Goal: Task Accomplishment & Management: Complete application form

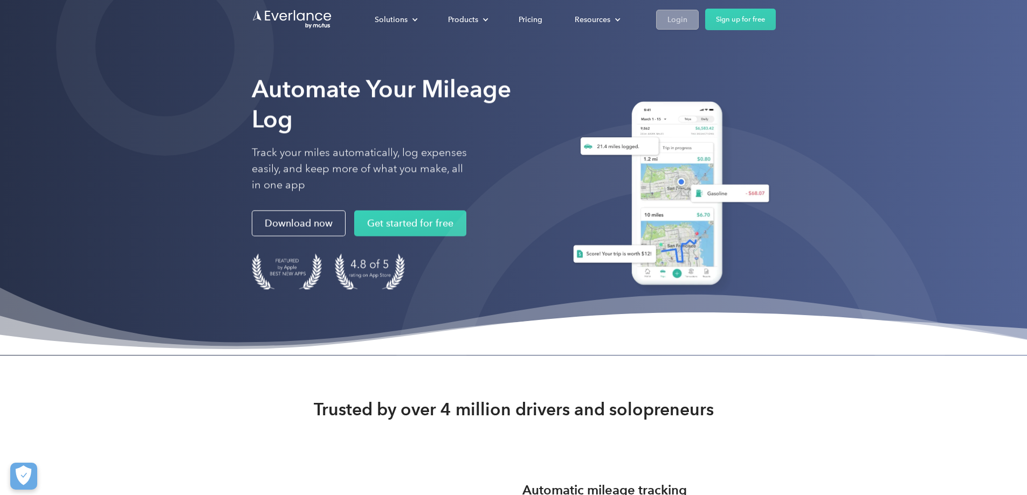
click at [687, 19] on div "Login" at bounding box center [677, 19] width 20 height 13
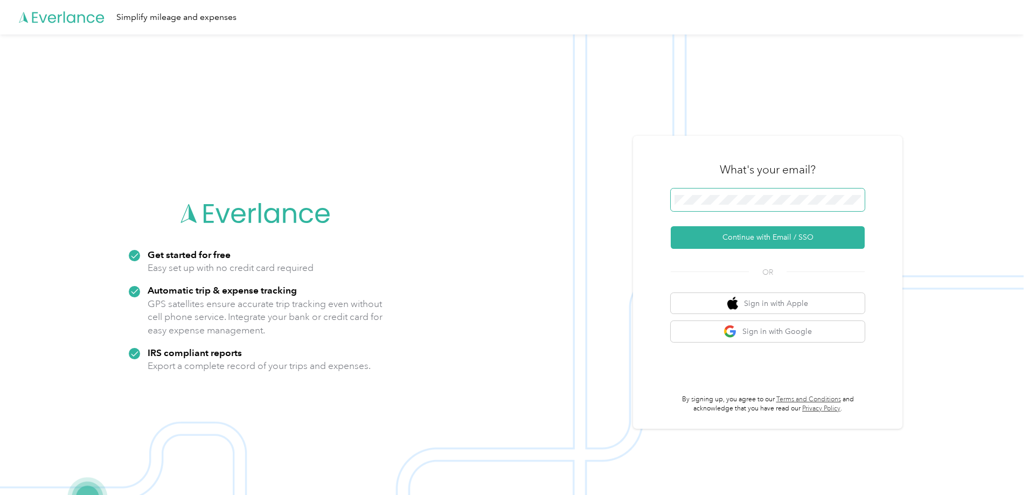
click at [718, 193] on span at bounding box center [768, 200] width 194 height 23
click at [750, 231] on button "Continue with Email / SSO" at bounding box center [768, 237] width 194 height 23
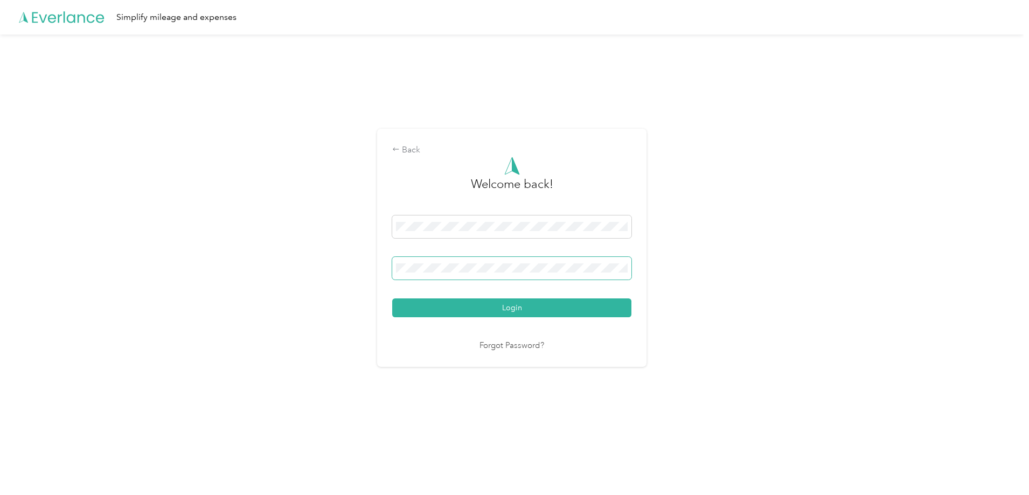
click at [392, 299] on button "Login" at bounding box center [511, 308] width 239 height 19
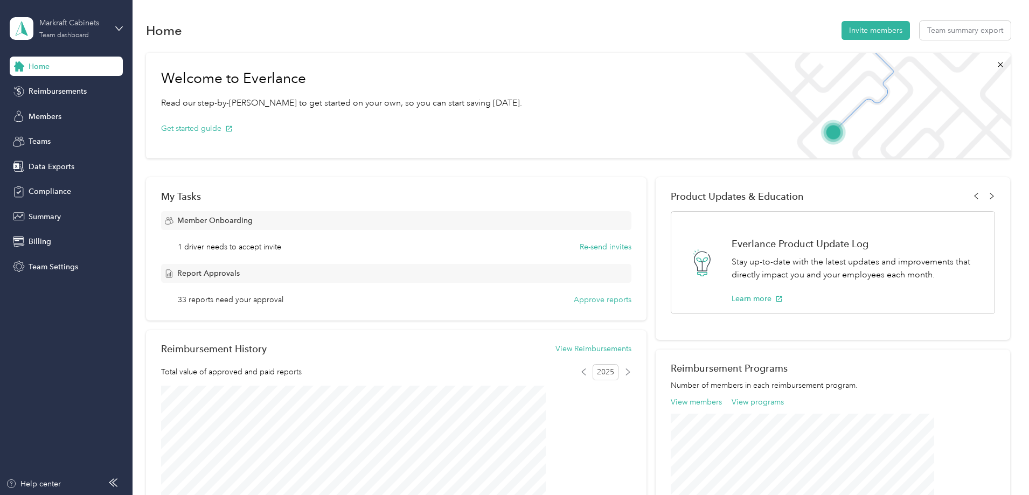
click at [103, 30] on div "Markraft Cabinets Team dashboard" at bounding box center [72, 28] width 67 height 22
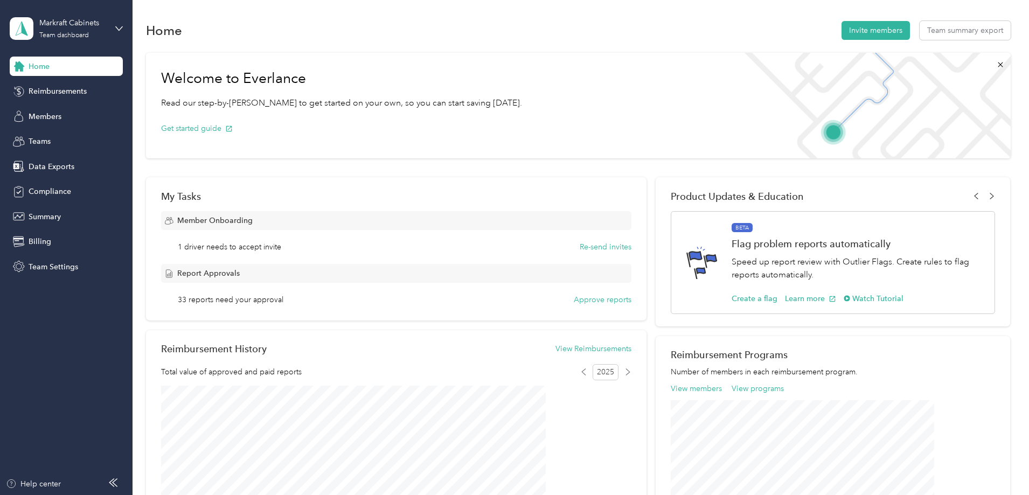
click at [69, 115] on div "Personal dashboard" at bounding box center [53, 112] width 68 height 11
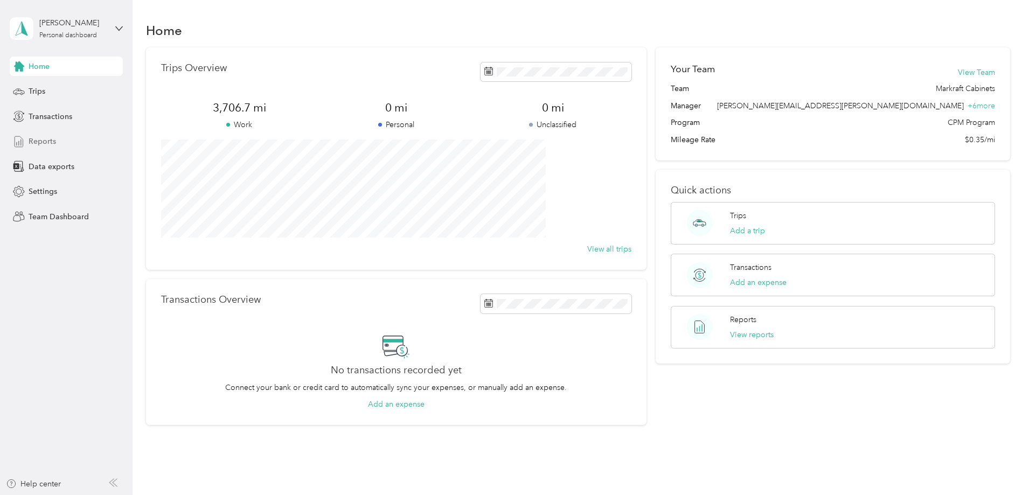
click at [34, 143] on span "Reports" at bounding box center [42, 141] width 27 height 11
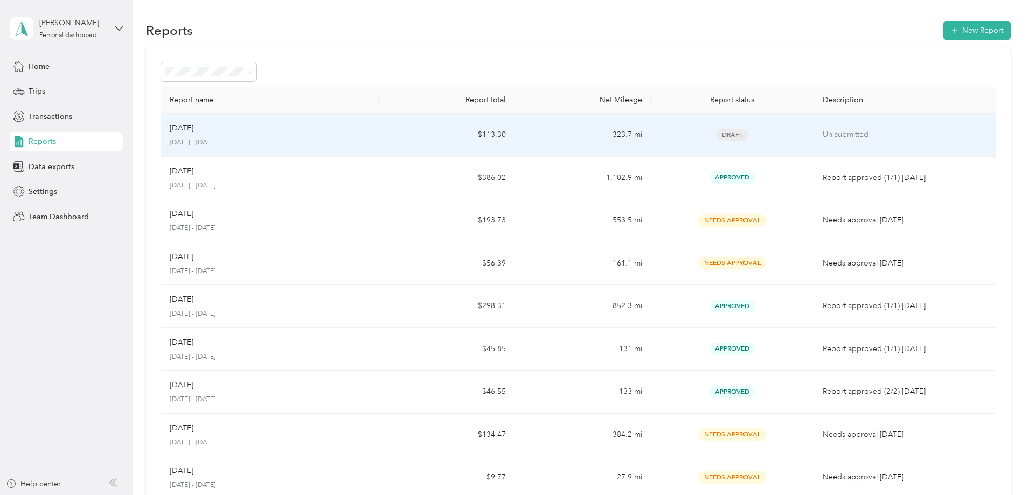
click at [370, 146] on p "[DATE] - [DATE]" at bounding box center [270, 143] width 200 height 10
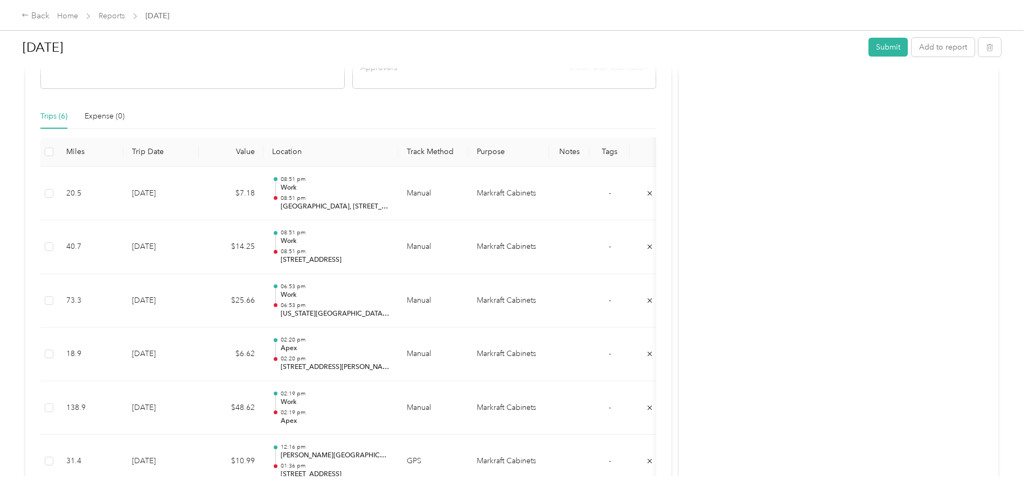
scroll to position [269, 0]
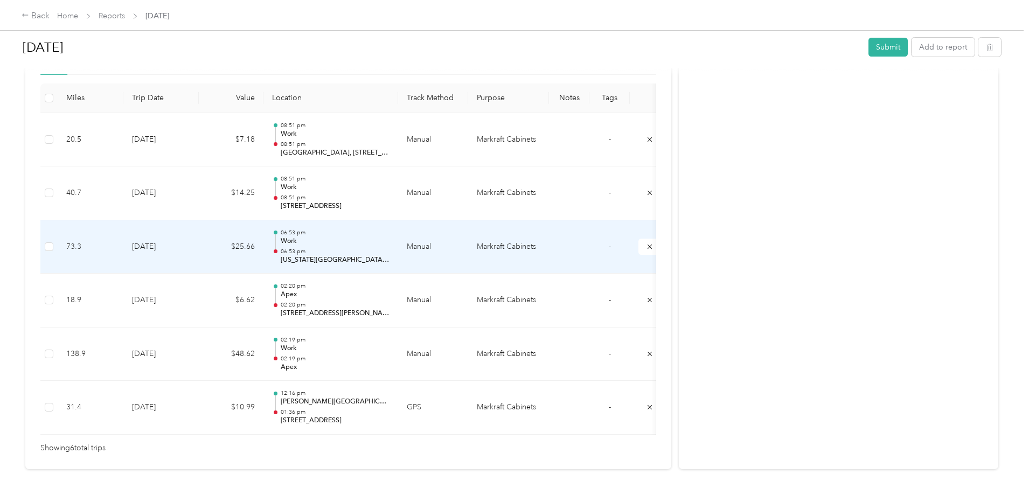
click at [264, 240] on td "$25.66" at bounding box center [231, 247] width 65 height 54
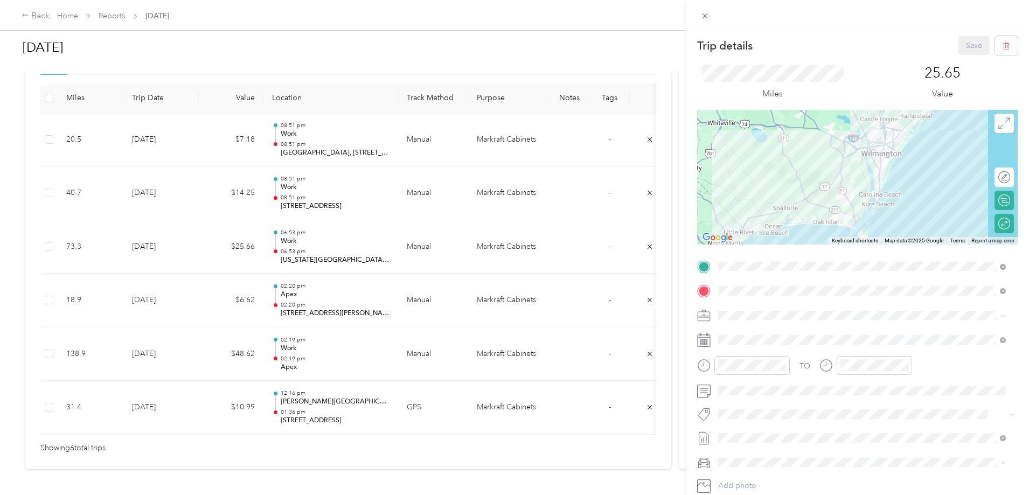
drag, startPoint x: 459, startPoint y: 439, endPoint x: 511, endPoint y: 439, distance: 52.3
click at [509, 439] on div "Trip details Save This trip cannot be edited because it is either under review,…" at bounding box center [514, 247] width 1029 height 495
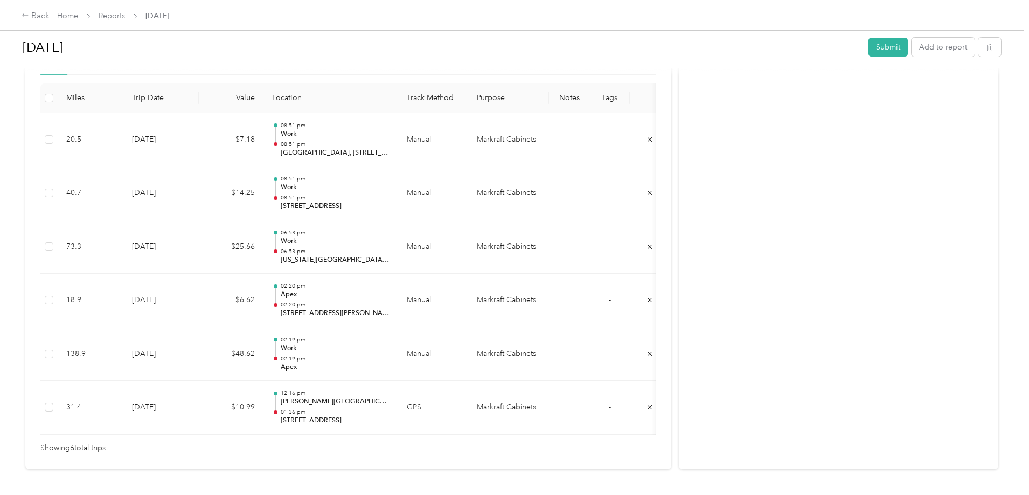
drag, startPoint x: 523, startPoint y: 439, endPoint x: 534, endPoint y: 438, distance: 10.3
click at [528, 495] on div "Trip details Save This trip cannot be edited because it is either under review,…" at bounding box center [512, 495] width 1024 height 0
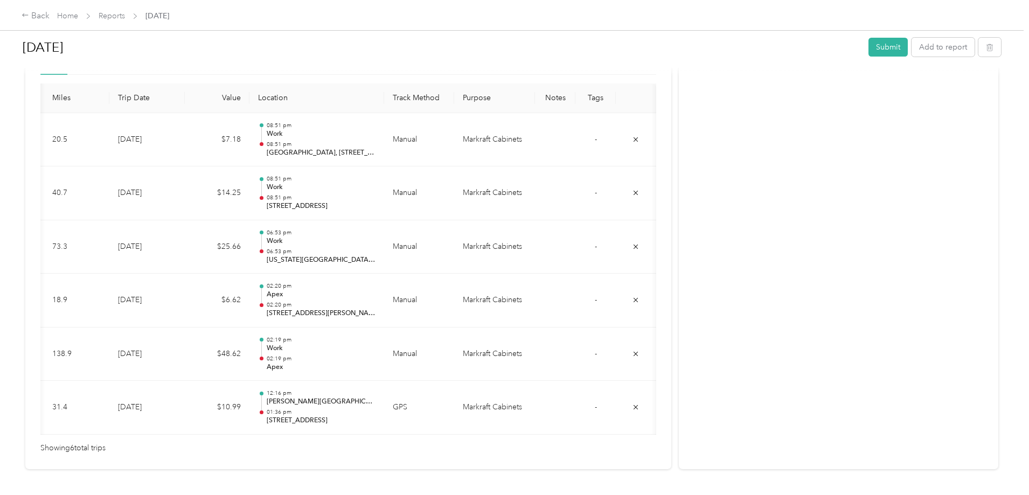
scroll to position [0, 0]
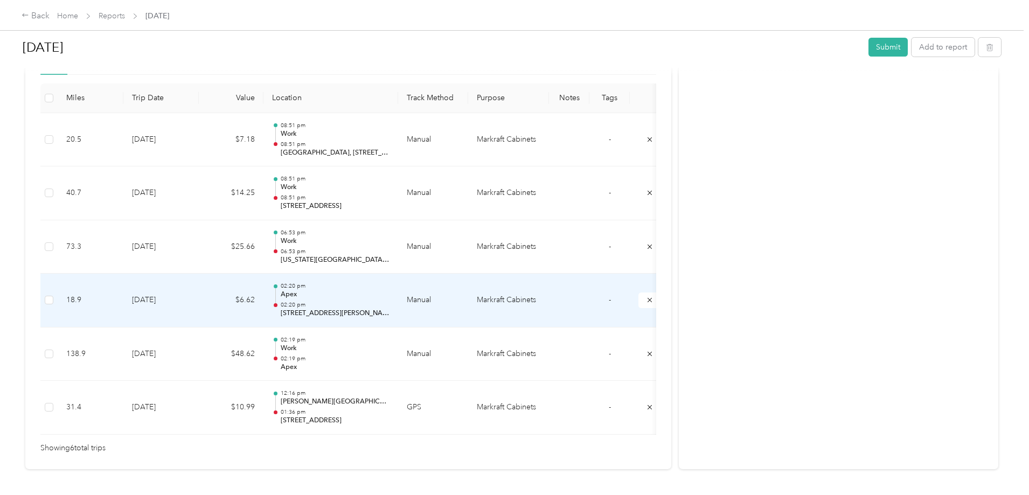
click at [390, 296] on p "Apex" at bounding box center [335, 295] width 109 height 10
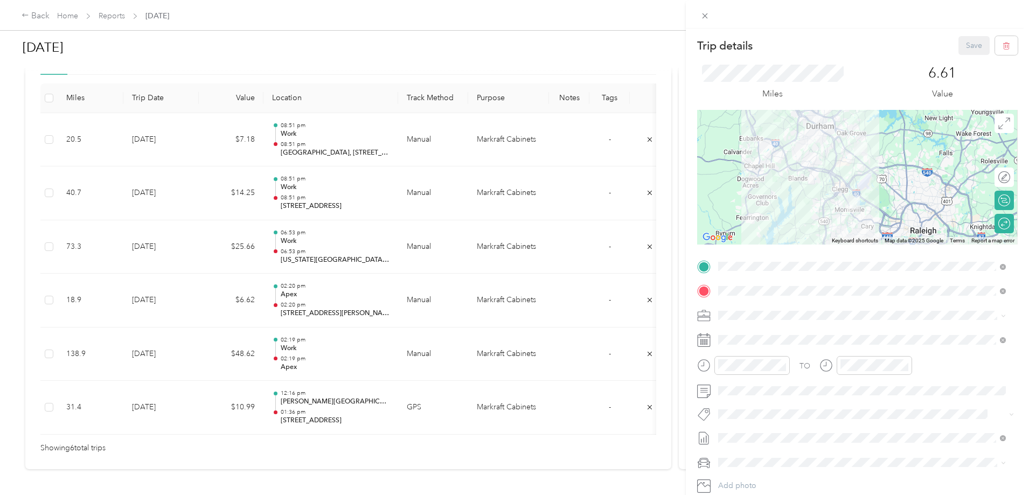
click at [398, 357] on div "Trip details Save This trip cannot be edited because it is either under review,…" at bounding box center [514, 247] width 1029 height 495
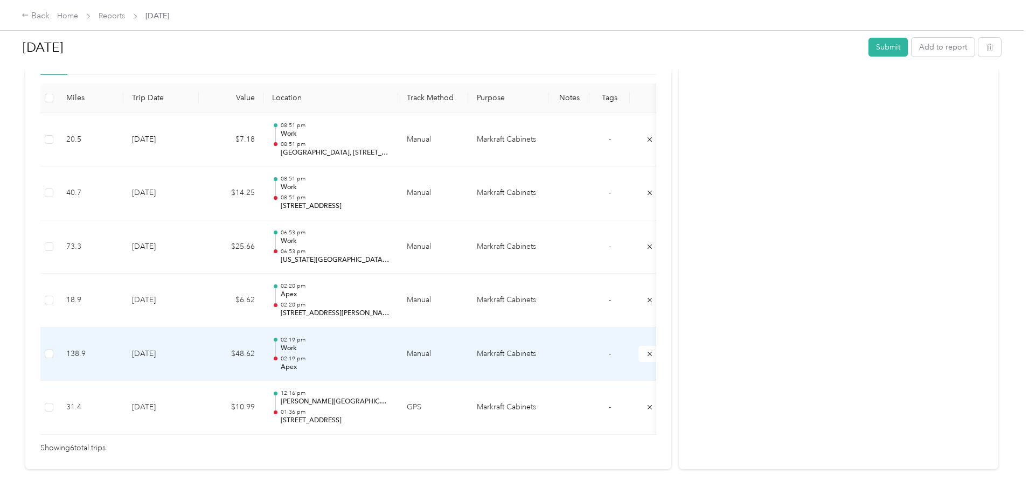
click at [390, 356] on p "02:19 pm" at bounding box center [335, 359] width 109 height 8
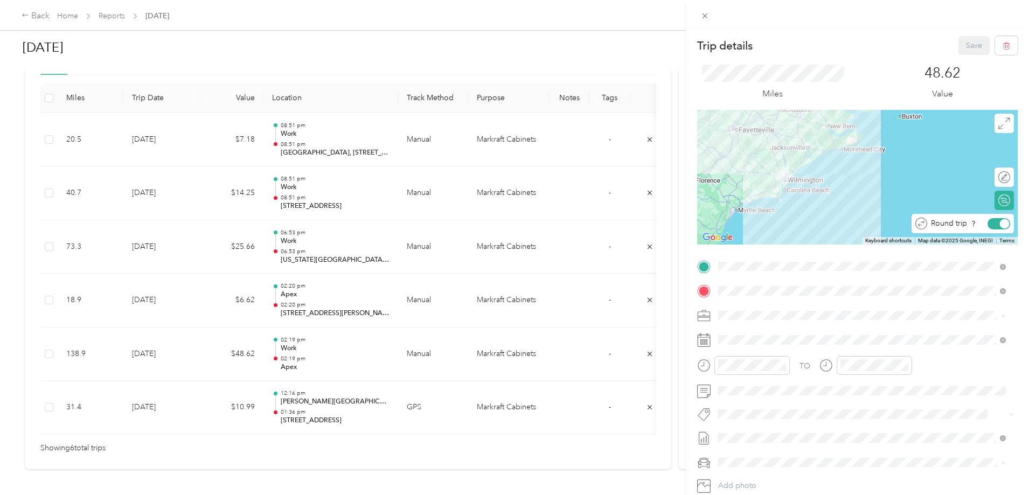
click at [1000, 226] on div at bounding box center [1005, 224] width 10 height 10
click at [993, 226] on div at bounding box center [999, 223] width 23 height 11
drag, startPoint x: 476, startPoint y: 439, endPoint x: 559, endPoint y: 435, distance: 83.1
click at [559, 435] on div "Trip details Save This trip cannot be edited because it is either under review,…" at bounding box center [514, 247] width 1029 height 495
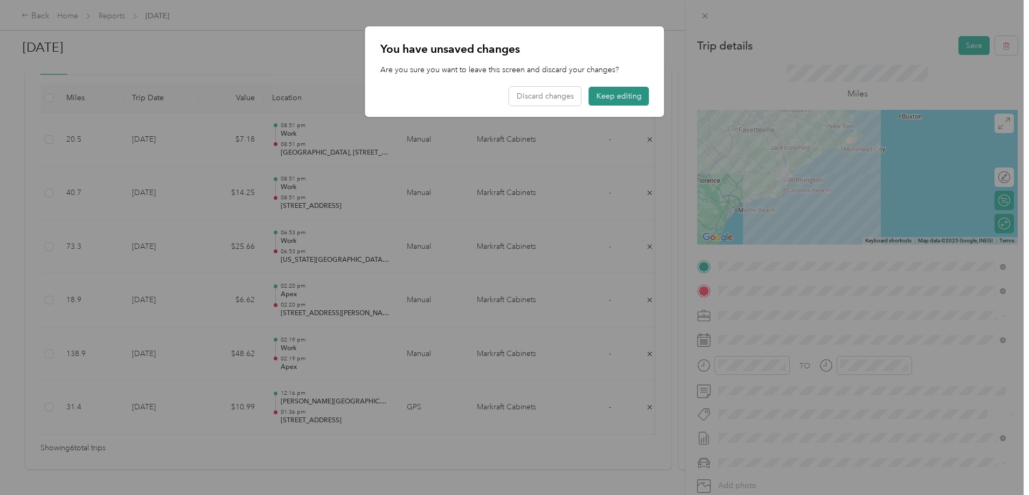
click at [612, 96] on button "Keep editing" at bounding box center [619, 96] width 60 height 19
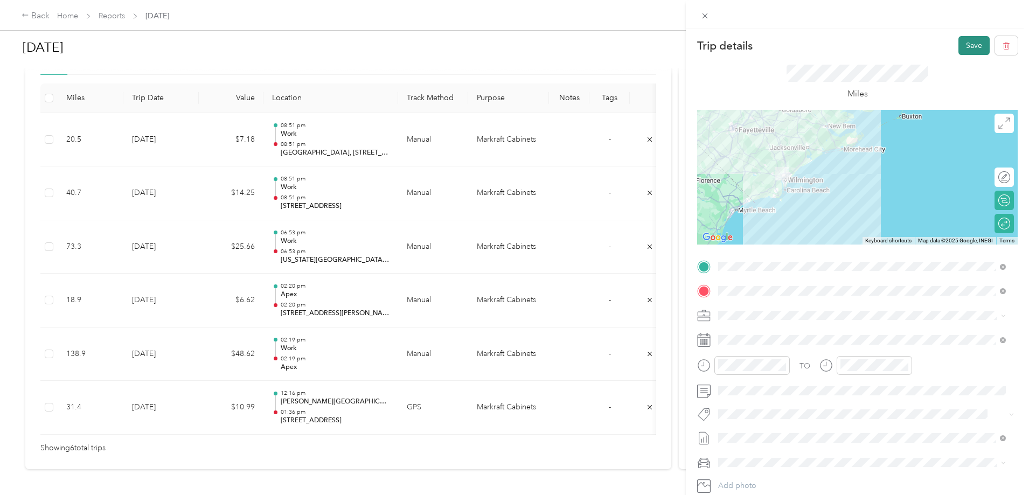
click at [964, 45] on button "Save" at bounding box center [974, 45] width 31 height 19
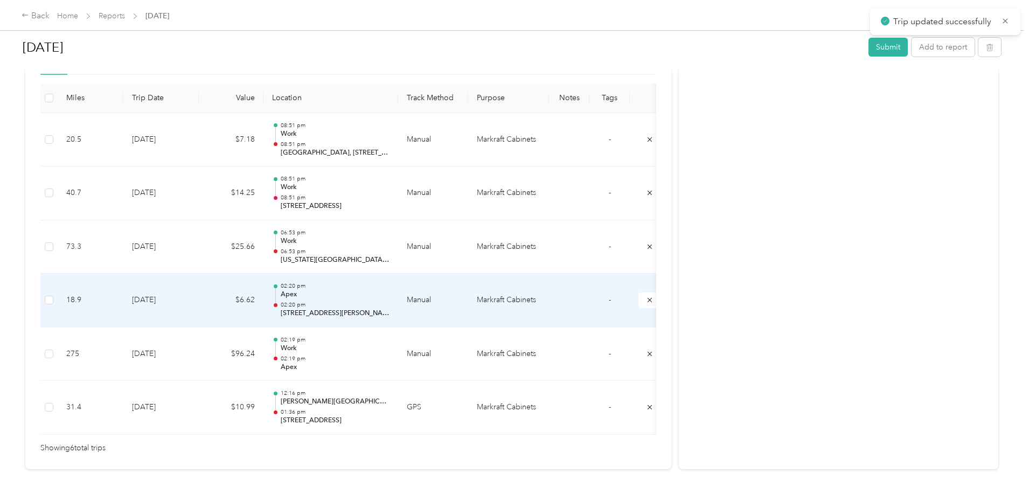
click at [264, 298] on td "$6.62" at bounding box center [231, 301] width 65 height 54
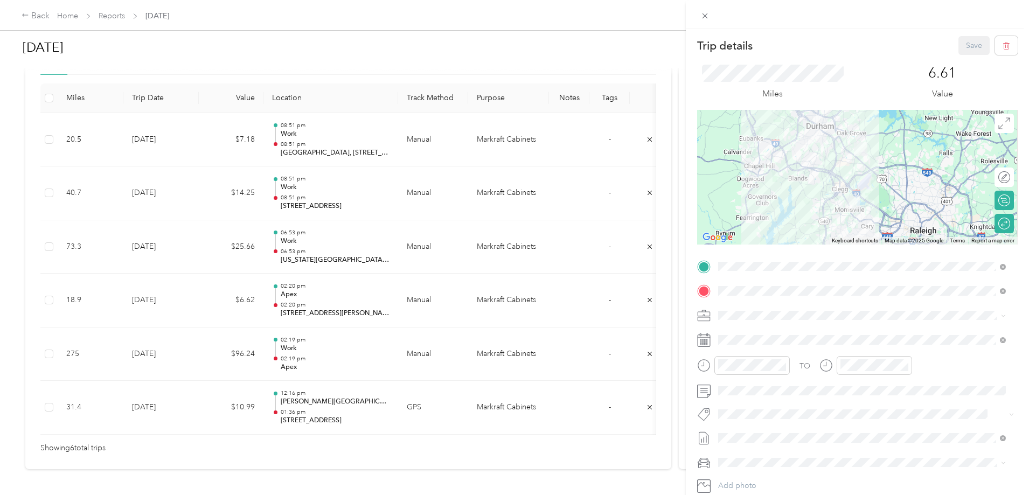
click at [334, 242] on div "Trip details Save This trip cannot be edited because it is either under review,…" at bounding box center [514, 247] width 1029 height 495
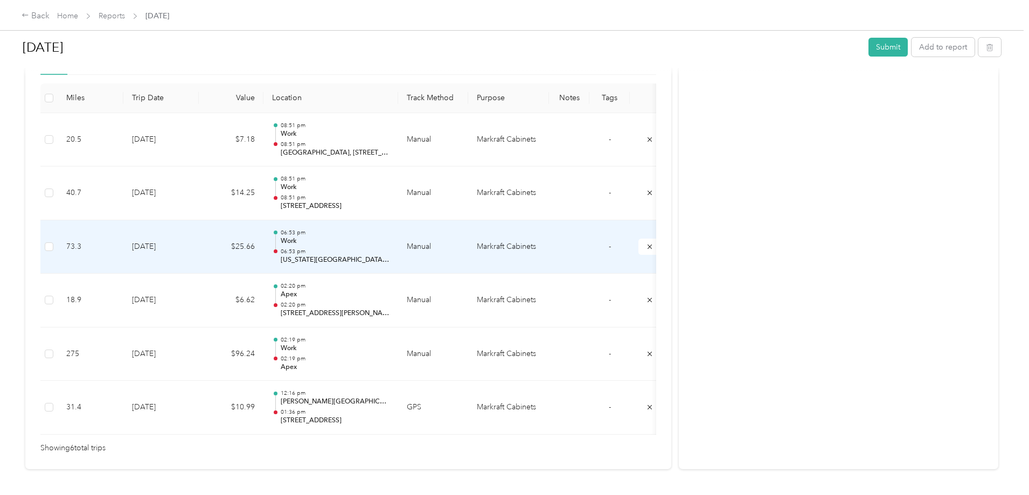
click at [468, 249] on td "Manual" at bounding box center [433, 247] width 70 height 54
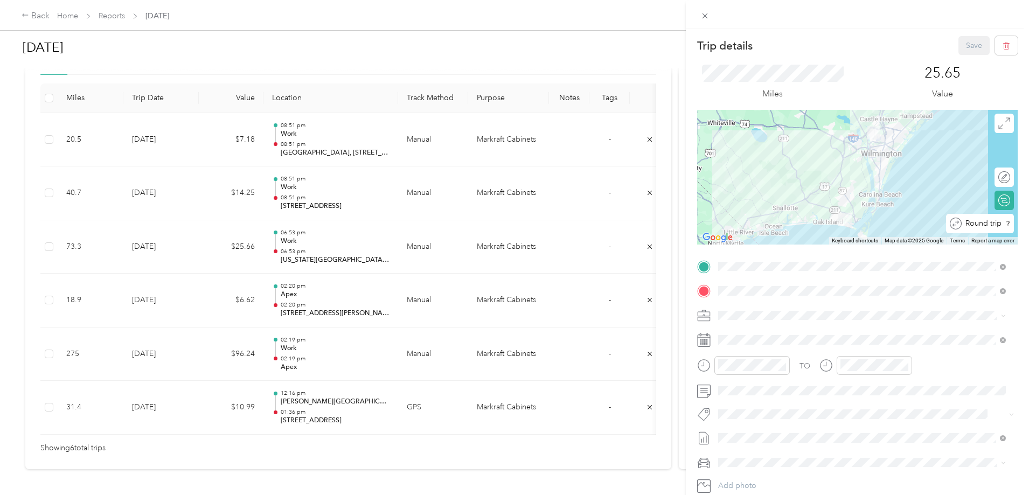
click at [997, 230] on div "Round trip" at bounding box center [980, 223] width 68 height 19
click at [988, 223] on div at bounding box center [999, 223] width 23 height 11
click at [991, 225] on div at bounding box center [999, 223] width 23 height 11
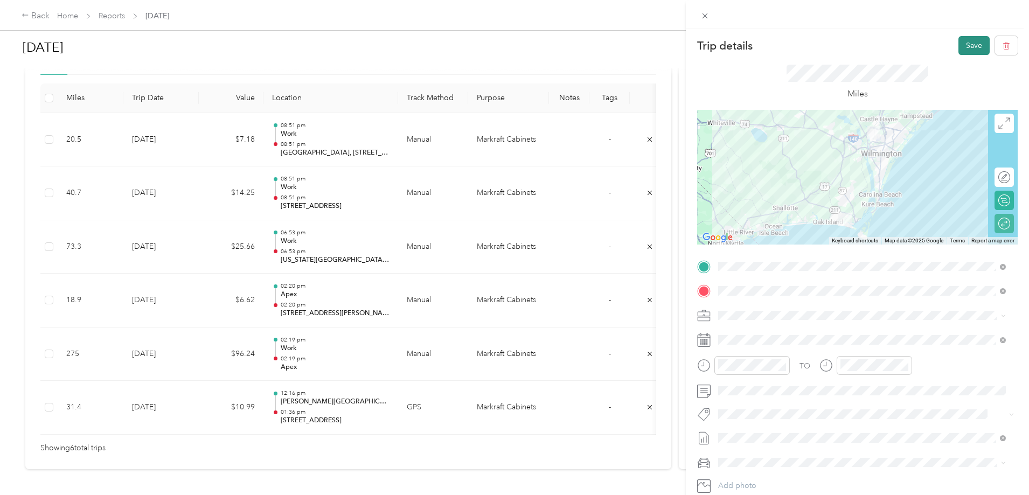
click at [967, 45] on button "Save" at bounding box center [974, 45] width 31 height 19
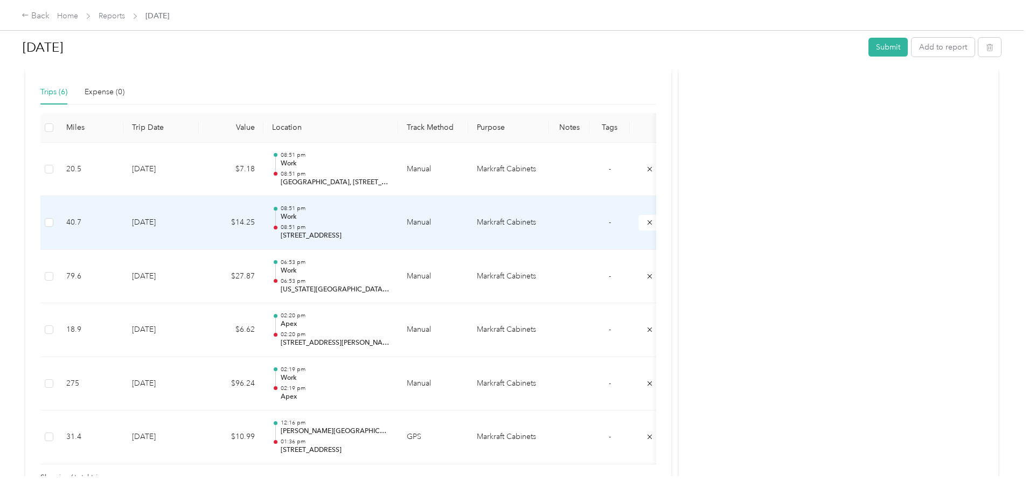
scroll to position [216, 0]
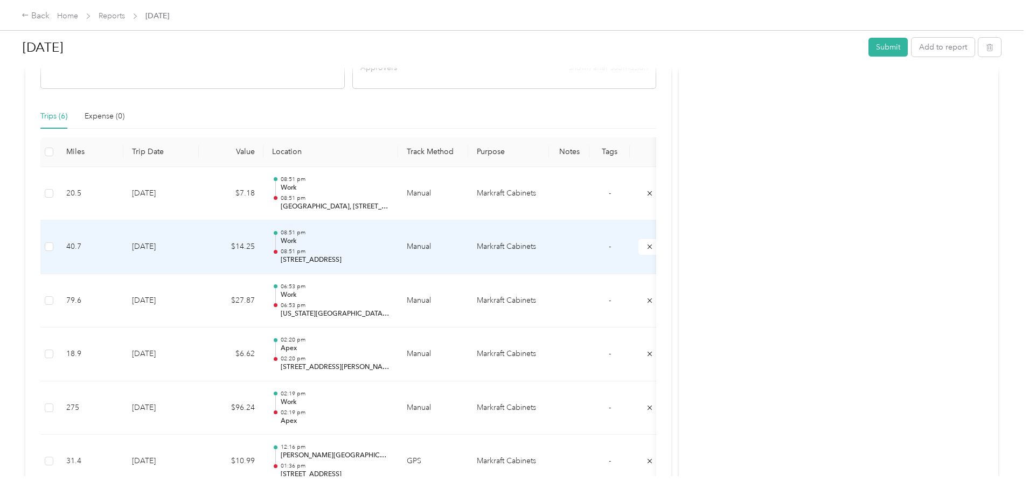
click at [390, 240] on p "Work" at bounding box center [335, 242] width 109 height 10
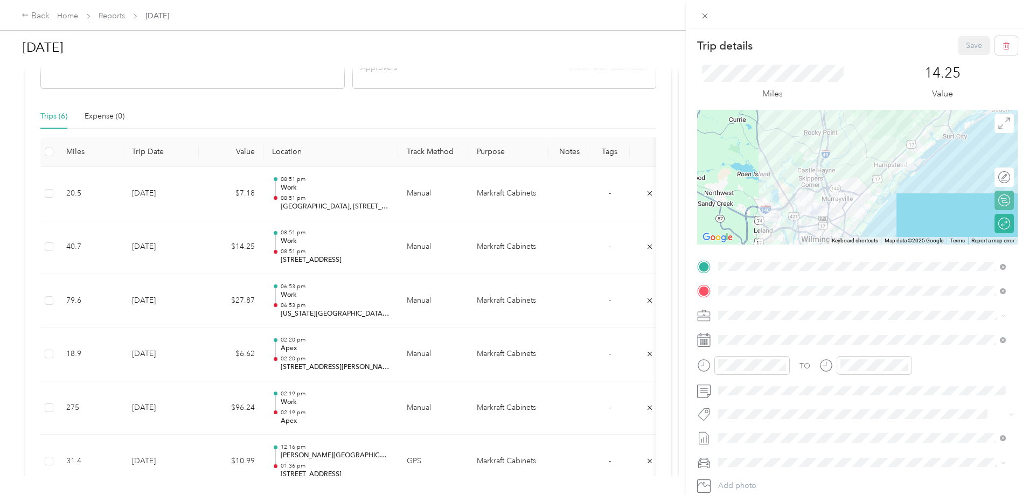
click at [999, 228] on icon at bounding box center [1005, 224] width 12 height 12
click at [988, 222] on div at bounding box center [999, 223] width 23 height 11
click at [990, 224] on div at bounding box center [994, 224] width 10 height 10
click at [964, 48] on button "Save" at bounding box center [974, 45] width 31 height 19
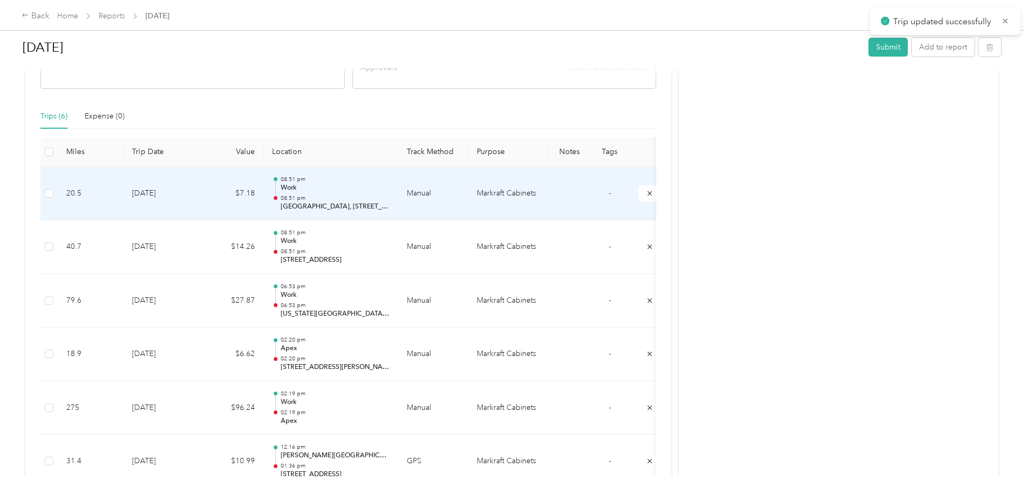
click at [264, 196] on td "$7.18" at bounding box center [231, 194] width 65 height 54
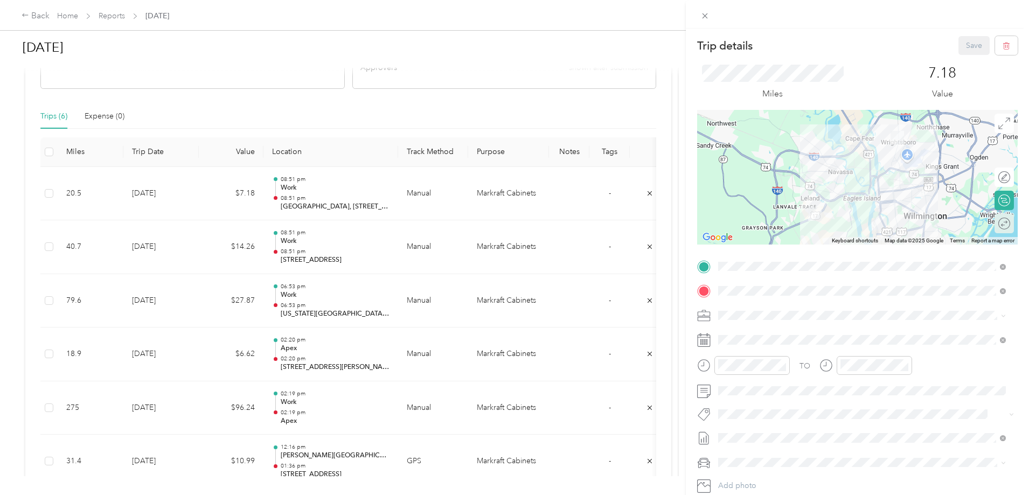
click at [998, 224] on div "Round trip" at bounding box center [1004, 223] width 19 height 19
click at [1000, 223] on div at bounding box center [1005, 224] width 10 height 10
click at [990, 225] on div at bounding box center [994, 224] width 10 height 10
click at [959, 41] on button "Save" at bounding box center [974, 45] width 31 height 19
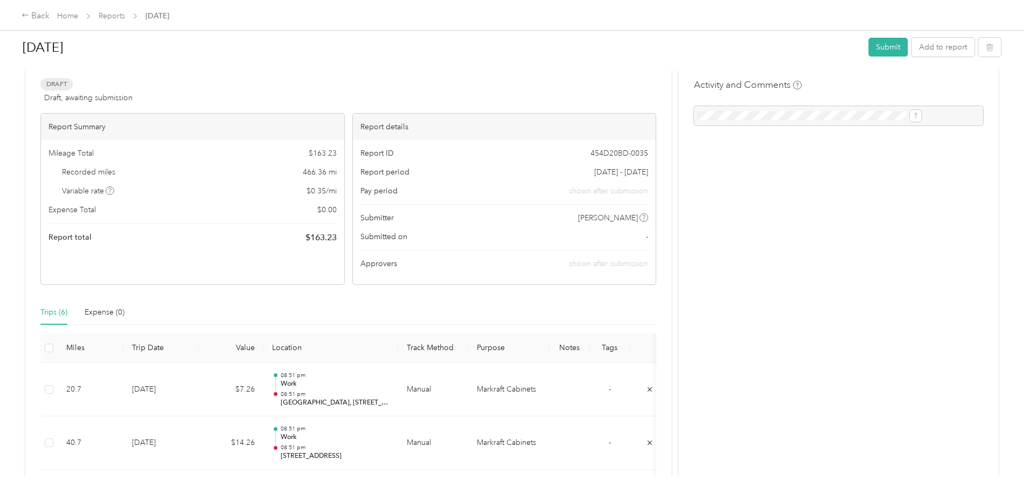
scroll to position [0, 0]
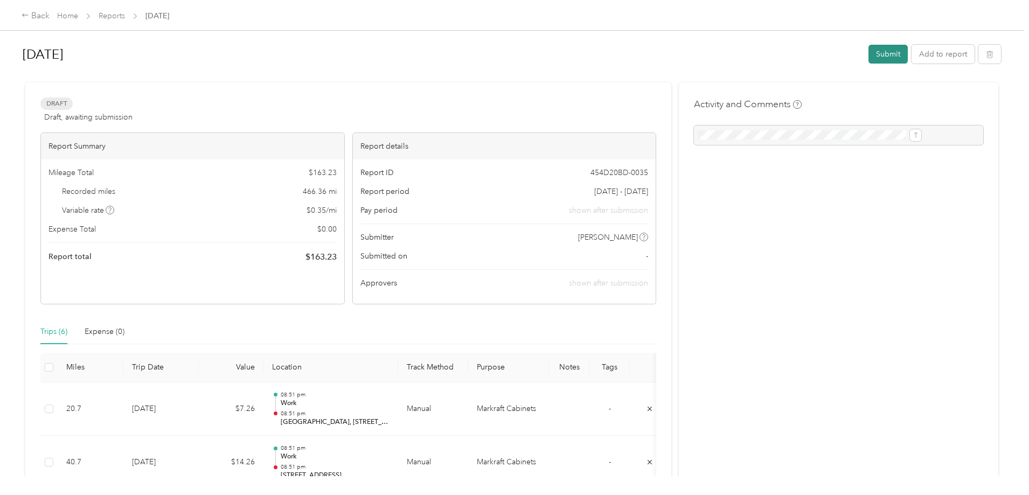
click at [869, 56] on button "Submit" at bounding box center [888, 54] width 39 height 19
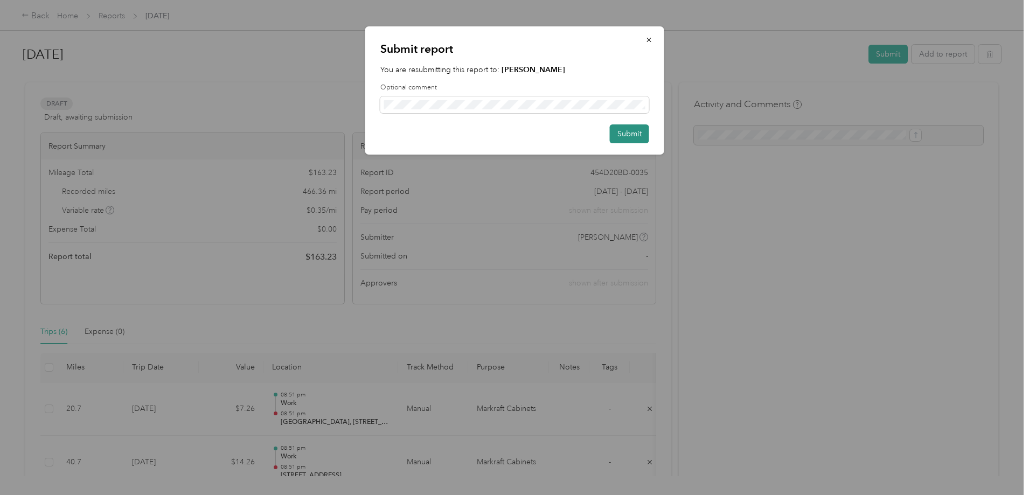
click at [633, 132] on button "Submit" at bounding box center [629, 133] width 39 height 19
